Goal: Task Accomplishment & Management: Complete application form

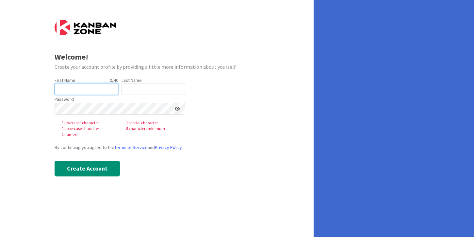
click at [73, 92] on input "text" at bounding box center [87, 89] width 64 height 12
type input "[PERSON_NAME]"
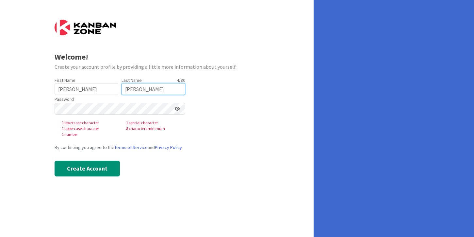
type input "[PERSON_NAME]"
click at [177, 108] on icon at bounding box center [177, 108] width 5 height 5
click at [176, 109] on icon at bounding box center [177, 108] width 6 height 5
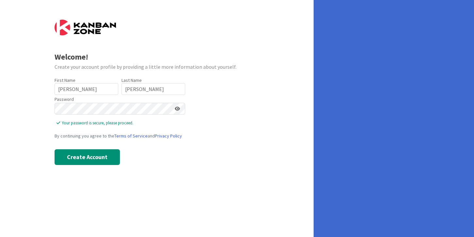
click at [177, 108] on icon at bounding box center [177, 108] width 5 height 5
click at [94, 157] on button "Create Account" at bounding box center [87, 157] width 65 height 16
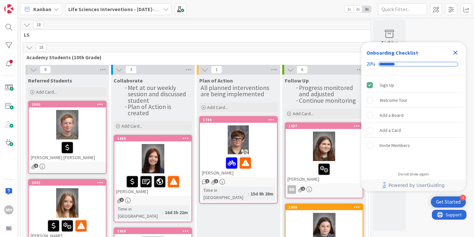
click at [457, 52] on icon "Close Checklist" at bounding box center [456, 53] width 8 height 8
